Goal: Task Accomplishment & Management: Complete application form

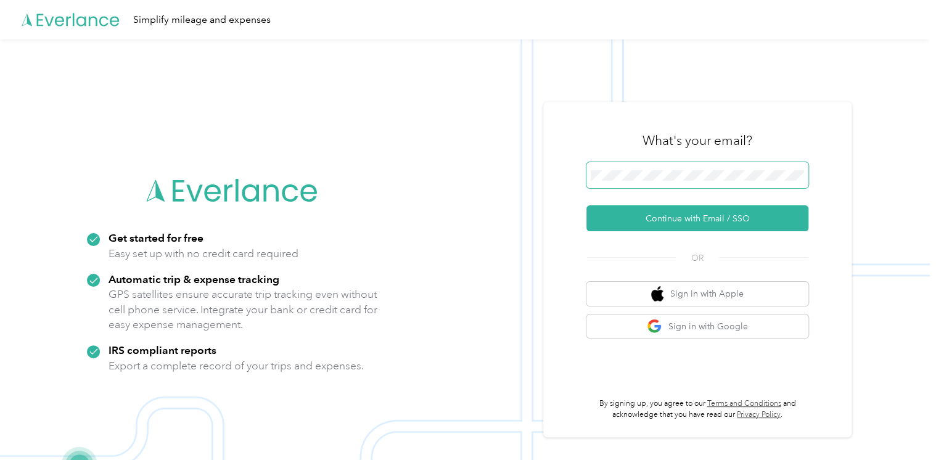
click at [640, 181] on span at bounding box center [697, 175] width 222 height 26
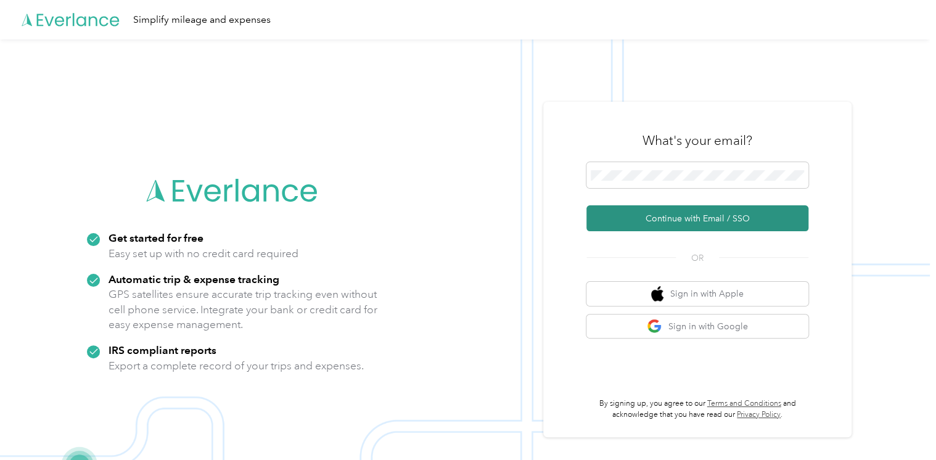
click at [670, 217] on button "Continue with Email / SSO" at bounding box center [697, 218] width 222 height 26
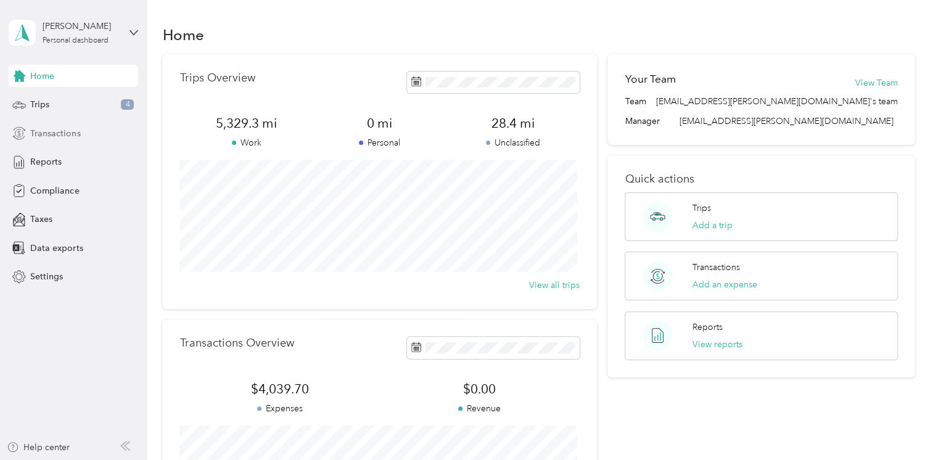
click at [56, 135] on span "Transactions" at bounding box center [55, 133] width 50 height 13
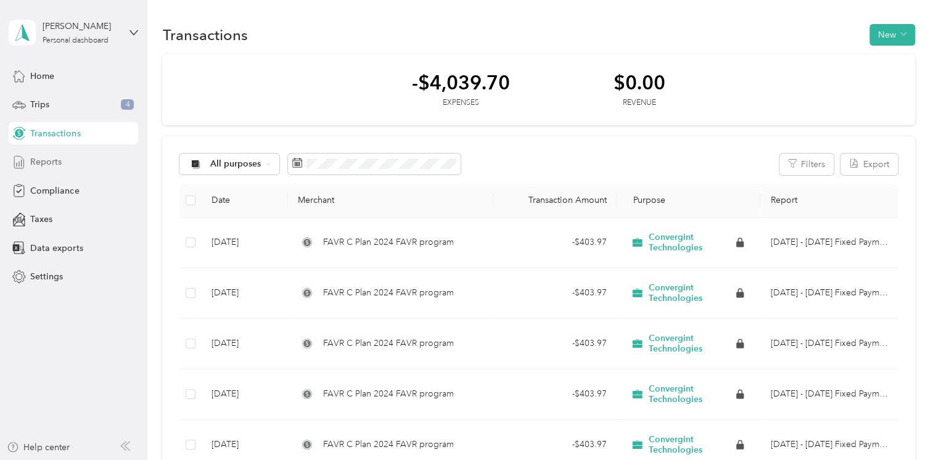
click at [39, 159] on span "Reports" at bounding box center [45, 161] width 31 height 13
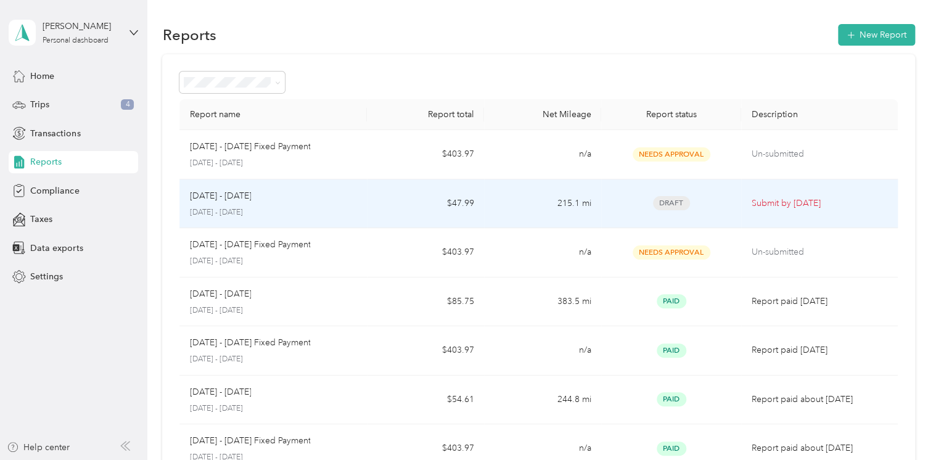
click at [784, 207] on p "Submit by [DATE]" at bounding box center [819, 204] width 136 height 14
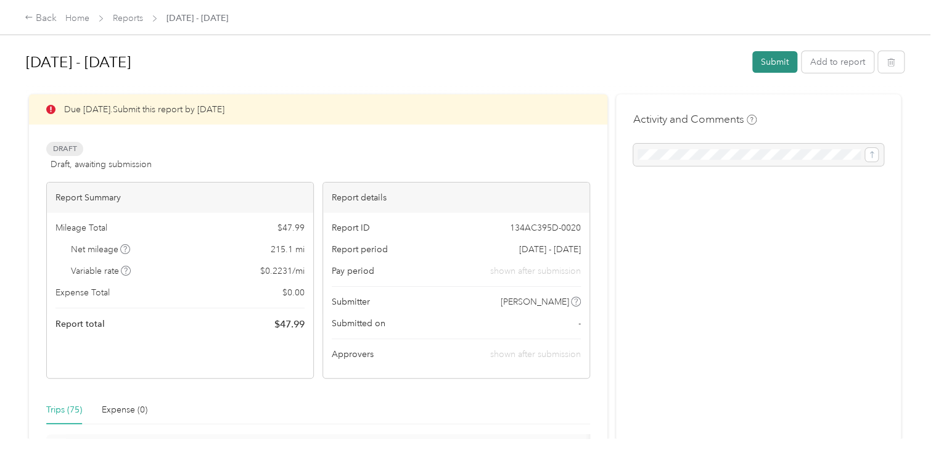
click at [770, 60] on button "Submit" at bounding box center [774, 62] width 45 height 22
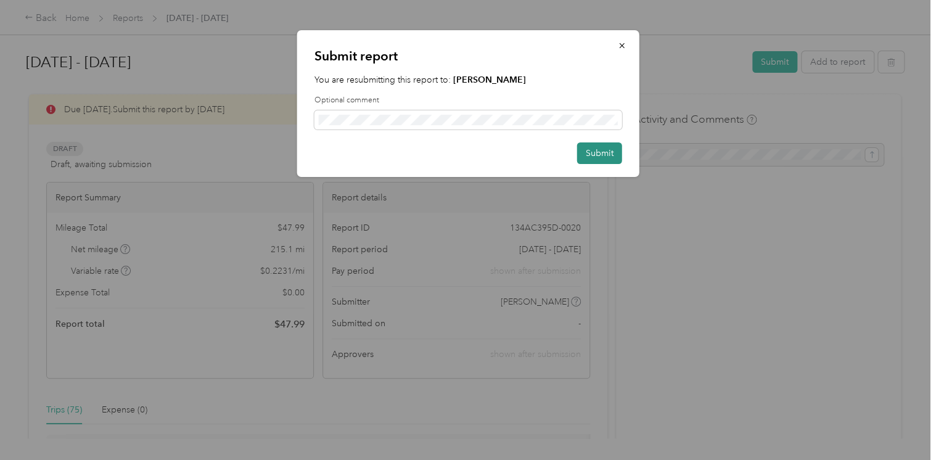
click at [608, 153] on button "Submit" at bounding box center [599, 153] width 45 height 22
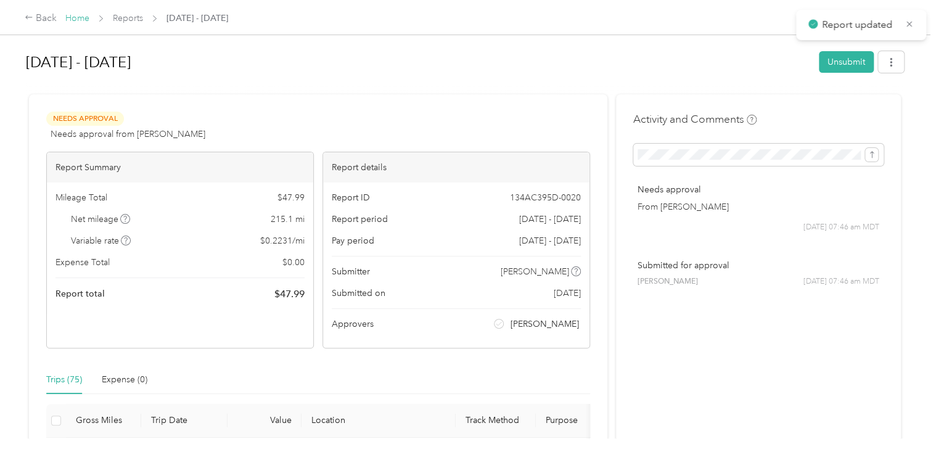
click at [78, 17] on link "Home" at bounding box center [77, 18] width 24 height 10
